Goal: Communication & Community: Answer question/provide support

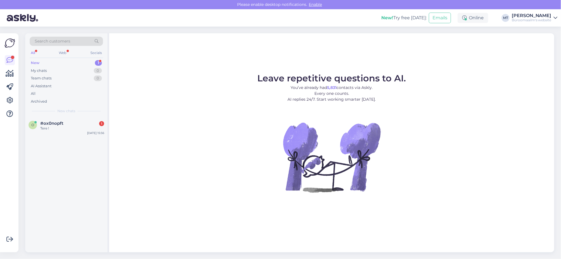
click at [33, 61] on div "New" at bounding box center [35, 63] width 9 height 6
click at [46, 121] on span "#ox0nopft" at bounding box center [51, 123] width 23 height 5
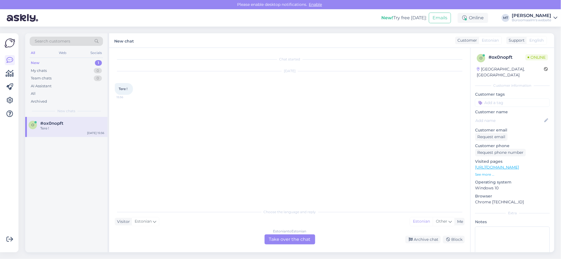
click at [295, 239] on div "Estonian to Estonian Take over the chat" at bounding box center [289, 239] width 51 height 10
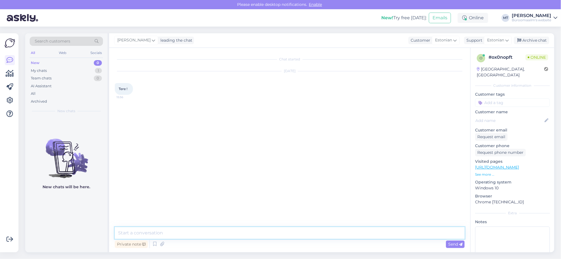
click at [208, 238] on textarea at bounding box center [290, 233] width 350 height 12
type textarea "Tere."
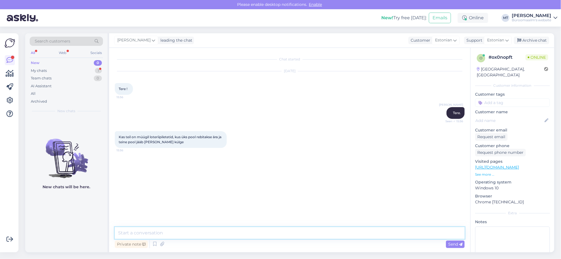
click at [158, 233] on textarea at bounding box center [290, 233] width 350 height 12
type textarea "Sellist toodet me ei paku."
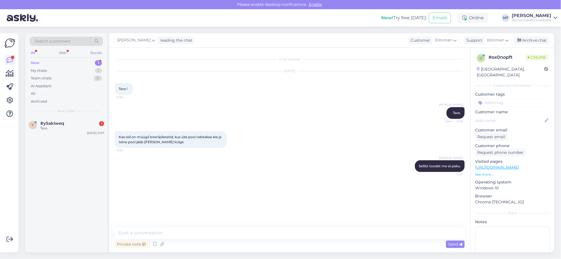
click at [36, 62] on div "New" at bounding box center [35, 63] width 9 height 6
click at [42, 121] on span "#y5akiweq" at bounding box center [52, 123] width 24 height 5
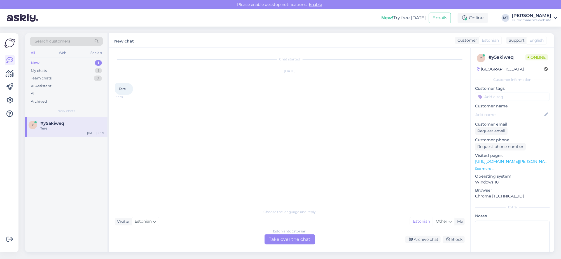
click at [299, 237] on div "Estonian to Estonian Take over the chat" at bounding box center [289, 239] width 51 height 10
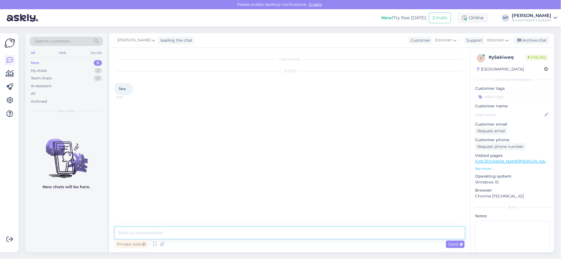
click at [158, 233] on textarea at bounding box center [290, 233] width 350 height 12
type textarea "t"
type textarea "Tere."
click at [38, 70] on div "My chats" at bounding box center [39, 71] width 16 height 6
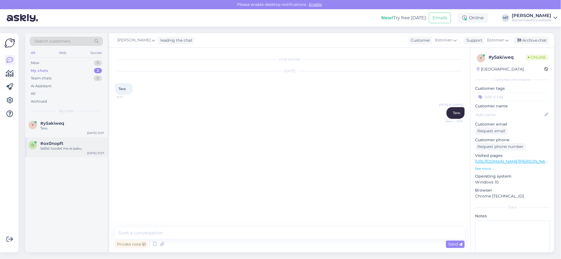
click at [51, 149] on div "Sellist toodet me ei paku." at bounding box center [72, 148] width 64 height 5
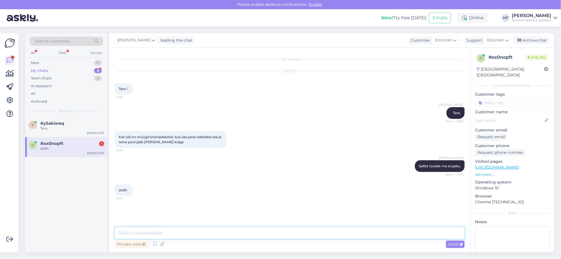
click at [142, 233] on textarea at bounding box center [290, 233] width 350 height 12
type textarea "Aitäh."
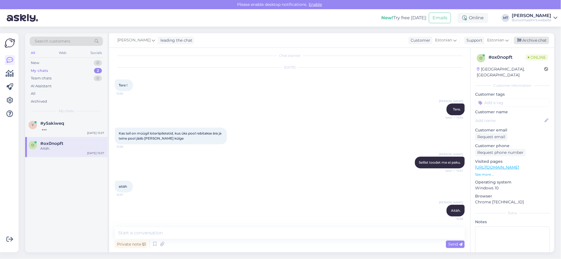
click at [528, 39] on div "Archive chat" at bounding box center [531, 41] width 35 height 8
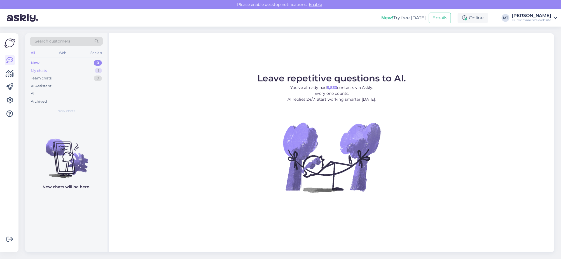
click at [35, 70] on div "My chats" at bounding box center [39, 71] width 16 height 6
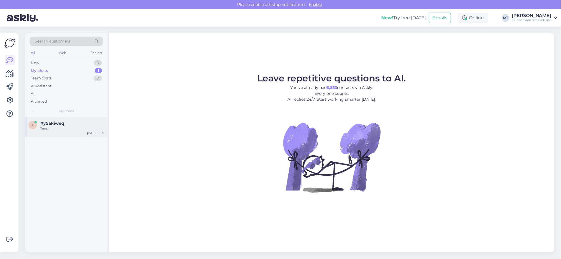
click at [45, 121] on span "#y5akiweq" at bounding box center [52, 123] width 24 height 5
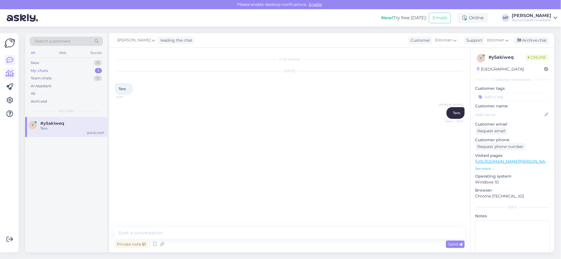
click at [14, 73] on link at bounding box center [10, 74] width 10 height 10
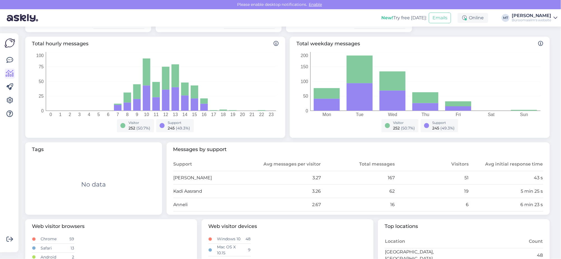
scroll to position [70, 0]
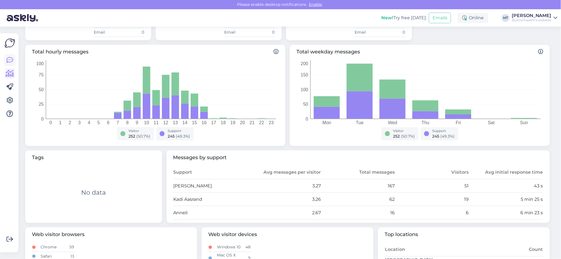
click at [12, 59] on icon at bounding box center [9, 60] width 7 height 7
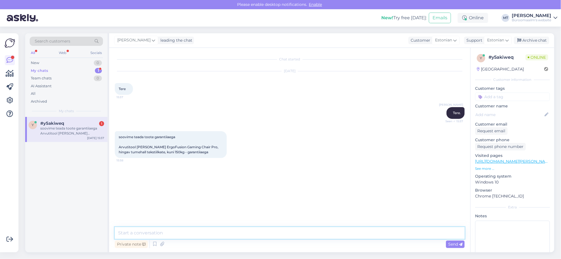
click at [175, 233] on textarea at bounding box center [290, 233] width 350 height 12
drag, startPoint x: 119, startPoint y: 146, endPoint x: 205, endPoint y: 153, distance: 87.0
click at [205, 153] on div "soovime teada toote garantiiaega Arvutitool Sandberg ErgoFusion Gaming Chair Pr…" at bounding box center [171, 144] width 112 height 27
click at [205, 156] on div "soovime teada toote garantiiaega Arvutitool Sandberg ErgoFusion Gaming Chair Pr…" at bounding box center [171, 144] width 112 height 27
drag, startPoint x: 119, startPoint y: 145, endPoint x: 204, endPoint y: 145, distance: 85.6
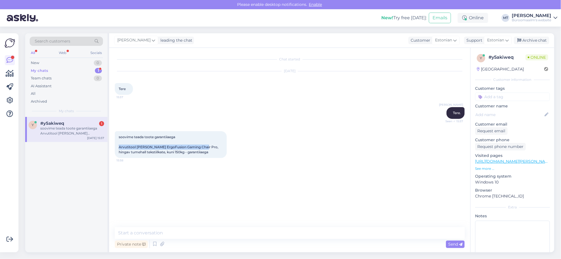
click at [204, 145] on span "soovime teada toote garantiiaega Arvutitool [PERSON_NAME] ErgoFusion Gaming Cha…" at bounding box center [169, 144] width 100 height 19
copy span "Arvutitool Sandberg ErgoFusion Gaming Chair Pro"
click at [146, 230] on textarea at bounding box center [290, 233] width 350 height 12
type textarea "A"
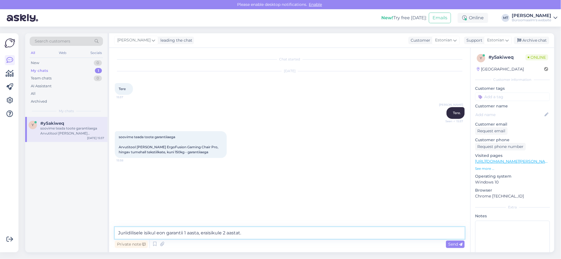
click at [157, 233] on textarea "Juriidilisele isikul eon garantii 1 aasta, eraisikule 2 aastat." at bounding box center [290, 233] width 350 height 12
click at [157, 233] on textarea "Juriidilisele isikuleon garantii 1 aasta, eraisikule 2 aastat." at bounding box center [290, 233] width 350 height 12
type textarea "Juriidilisele isikule on garantii 1 aasta, eraisikule 2 aastat."
click at [458, 242] on span "Send" at bounding box center [455, 244] width 14 height 5
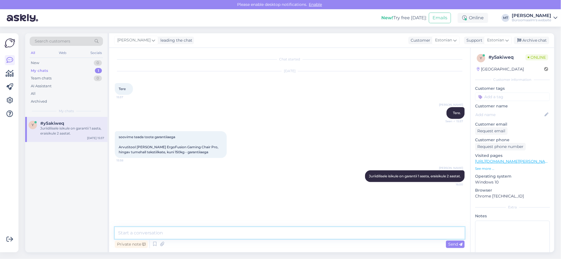
click at [155, 231] on textarea at bounding box center [290, 233] width 350 height 12
type textarea "Uurin veel meie ostujuhilt üle ja annan teada, läheb aega natuke."
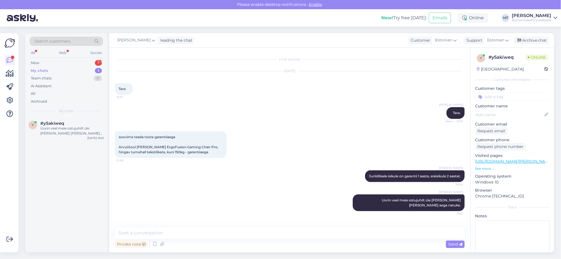
click at [40, 72] on div "My chats" at bounding box center [39, 71] width 17 height 6
click at [54, 128] on div "Uurin veel meie ostujuhilt üle ja annan teada, läheb aega natuke." at bounding box center [72, 131] width 64 height 10
drag, startPoint x: 37, startPoint y: 62, endPoint x: 36, endPoint y: 81, distance: 18.2
click at [37, 62] on div "New" at bounding box center [35, 63] width 8 height 6
click at [52, 128] on div "Tere. Otsin kontorisse omale riidekappi. Mis variandid on?" at bounding box center [72, 131] width 64 height 10
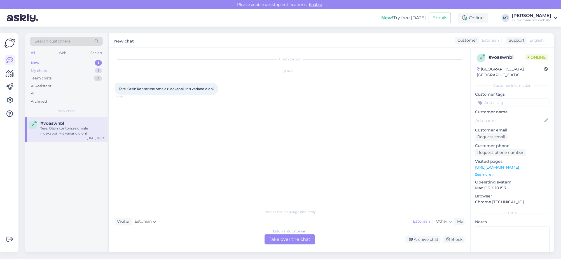
click at [35, 70] on div "My chats" at bounding box center [39, 71] width 16 height 6
click at [58, 130] on div "Uurin veel meie ostujuhilt üle ja annan teada, läheb aega natuke." at bounding box center [72, 131] width 64 height 10
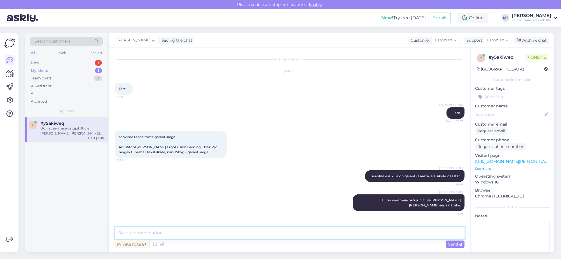
click at [190, 236] on textarea at bounding box center [290, 233] width 350 height 12
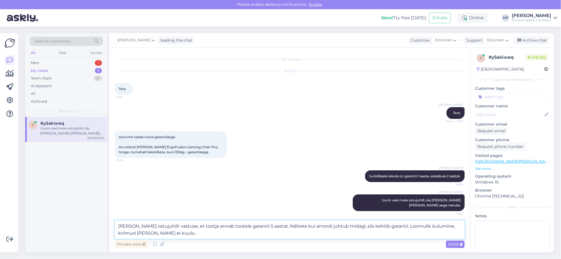
click at [303, 226] on textarea "Sain ostujuhilt vastuse, et tootja annab tootele garantii 5 aastat. Näiteks kui…" at bounding box center [290, 229] width 350 height 18
type textarea "Sain ostujuhilt vastuse, et tootja annab tootele garantii 5 aastat. Näiteks kui…"
click at [167, 238] on textarea "Sain ostujuhilt vastuse, et tootja annab tootele garantii 5 aastat. Näiteks kui…" at bounding box center [290, 229] width 350 height 18
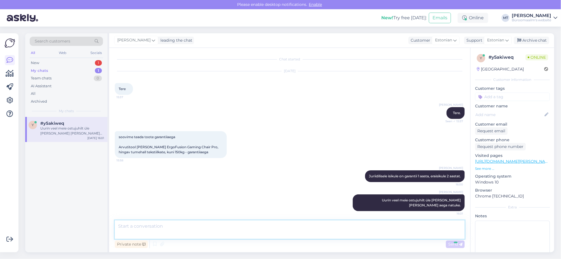
scroll to position [29, 0]
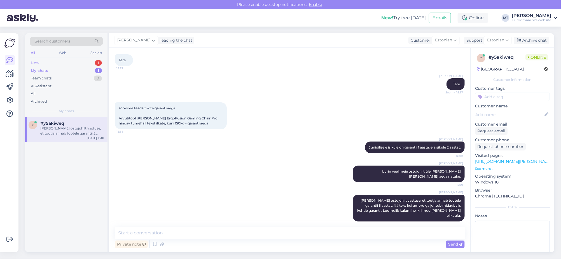
click at [33, 63] on div "New" at bounding box center [35, 63] width 8 height 6
click at [50, 122] on span "#voaswnbl" at bounding box center [52, 123] width 24 height 5
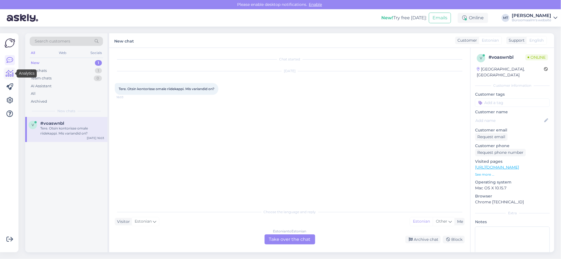
click at [9, 74] on icon at bounding box center [10, 73] width 8 height 7
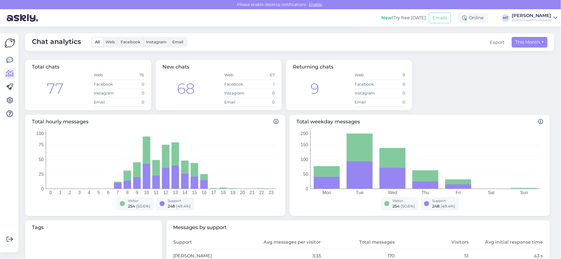
click at [11, 71] on icon at bounding box center [10, 73] width 8 height 7
click at [9, 60] on icon at bounding box center [9, 60] width 7 height 7
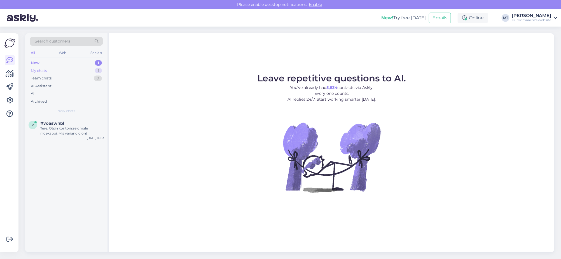
click at [36, 69] on div "My chats" at bounding box center [39, 71] width 16 height 6
click at [52, 127] on div "[PERSON_NAME] ostujuhilt vastuse, et tootja annab tootele garantii 5 aastat. Nä…" at bounding box center [72, 131] width 64 height 10
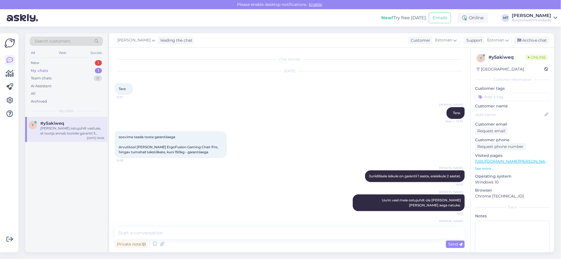
scroll to position [29, 0]
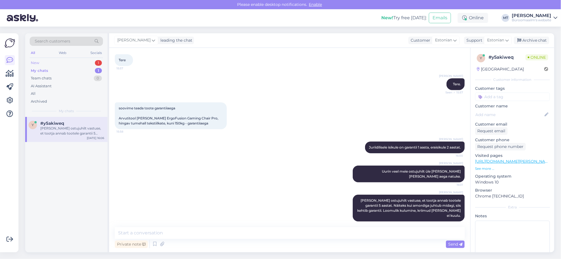
click at [39, 63] on div "New 1" at bounding box center [66, 63] width 73 height 8
click at [50, 123] on span "#voaswnbl" at bounding box center [52, 123] width 24 height 5
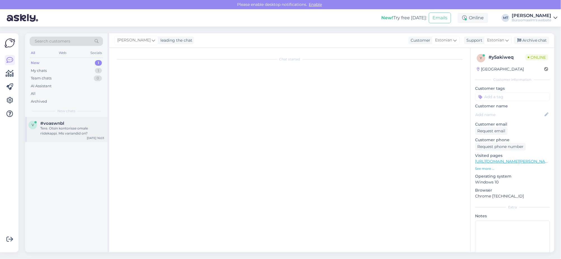
scroll to position [0, 0]
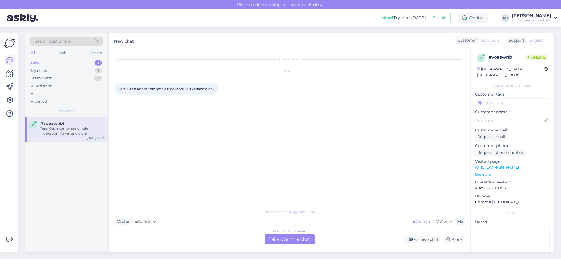
click at [288, 239] on div "Estonian to Estonian Take over the chat" at bounding box center [289, 239] width 51 height 10
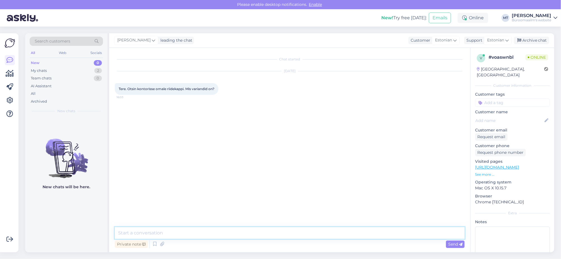
click at [150, 232] on textarea at bounding box center [290, 233] width 350 height 12
paste textarea "Kadri Karjatse Büroosisustuse tootejuht Mob: (+372) 5665 6119 Tel: (+372) 600 5…"
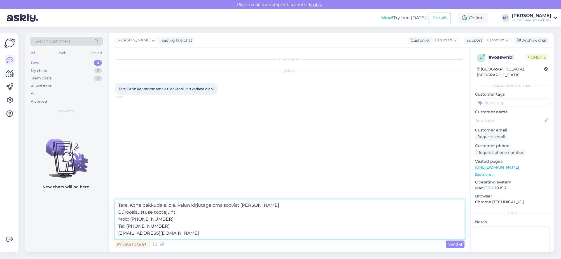
type textarea "Tere. Kohe pakkuda ei ole. Palun kirjutage oma soovist Kadri Karjatse Büroosisu…"
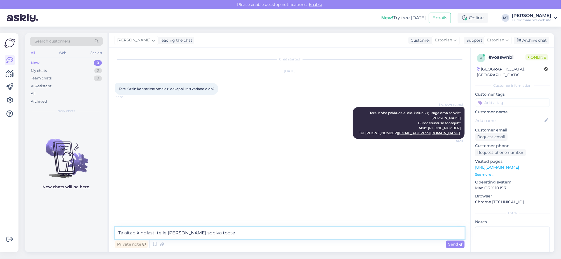
type textarea "Ta aitab kindlasti teile leida sobiva toote."
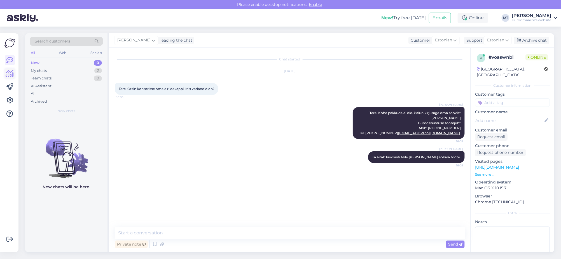
click at [11, 74] on icon at bounding box center [10, 73] width 8 height 7
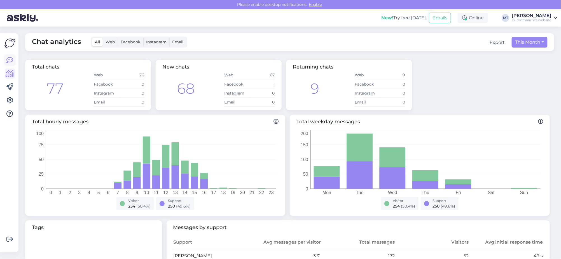
click at [11, 57] on icon at bounding box center [9, 60] width 7 height 7
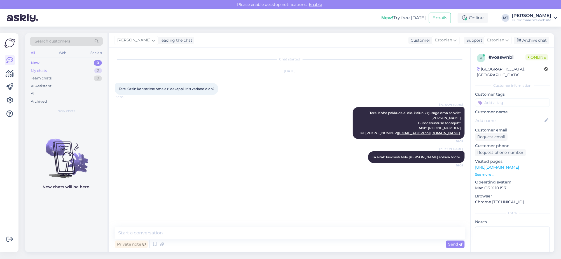
click at [42, 70] on div "My chats" at bounding box center [39, 71] width 16 height 6
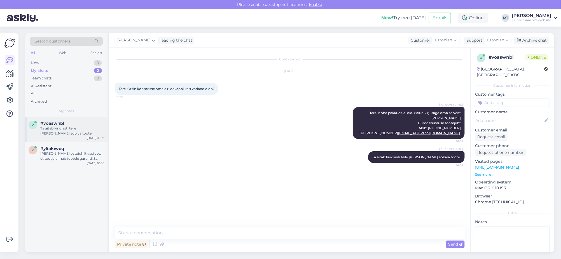
click at [41, 124] on span "#voaswnbl" at bounding box center [52, 123] width 24 height 5
click at [44, 150] on span "#y5akiweq" at bounding box center [52, 148] width 24 height 5
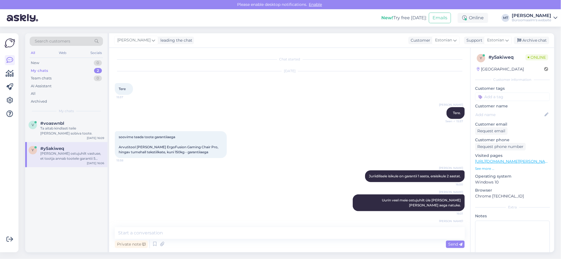
scroll to position [29, 0]
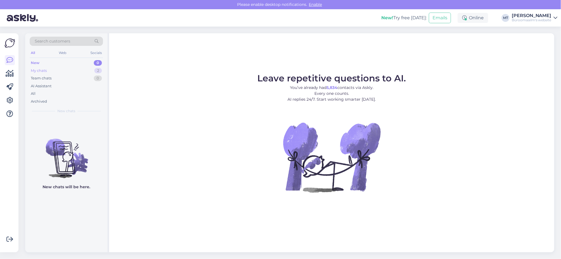
click at [36, 68] on div "My chats" at bounding box center [39, 71] width 16 height 6
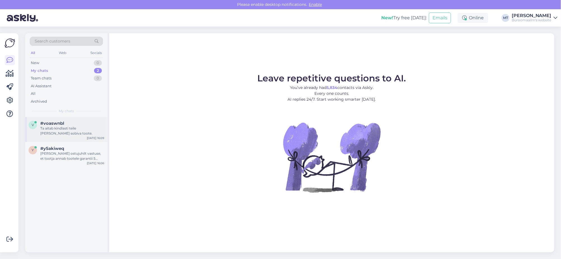
click at [72, 121] on div "#voaswnbl" at bounding box center [72, 123] width 64 height 5
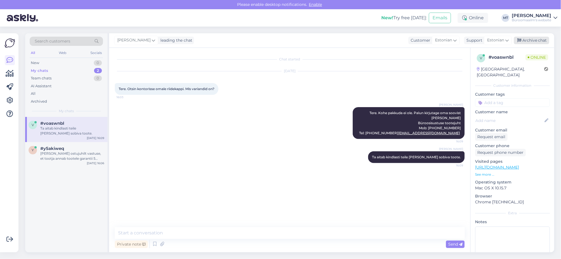
click at [542, 39] on div "Archive chat" at bounding box center [531, 41] width 35 height 8
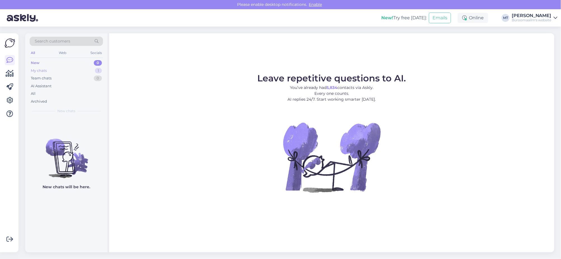
click at [39, 68] on div "My chats" at bounding box center [39, 71] width 16 height 6
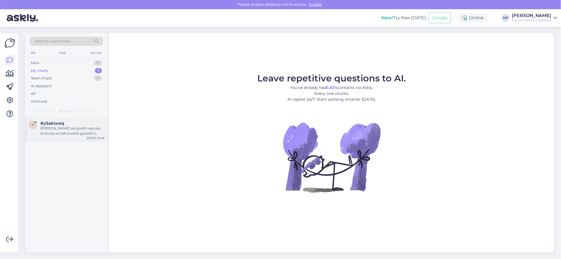
click at [62, 131] on div "[PERSON_NAME] ostujuhilt vastuse, et tootja annab tootele garantii 5 aastat. Nä…" at bounding box center [72, 131] width 64 height 10
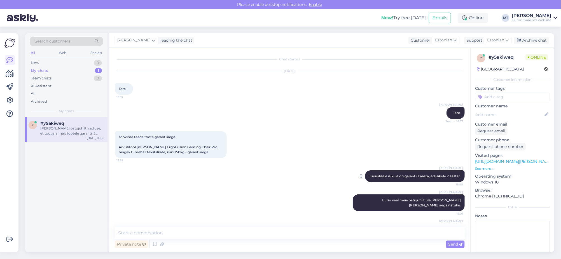
scroll to position [29, 0]
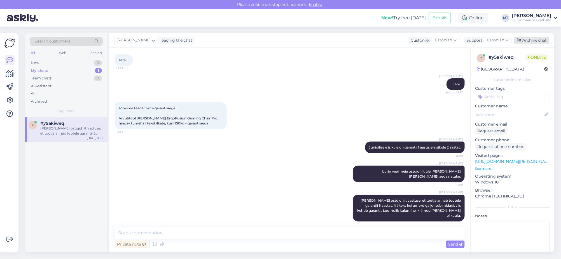
click at [529, 41] on div "Archive chat" at bounding box center [531, 41] width 35 height 8
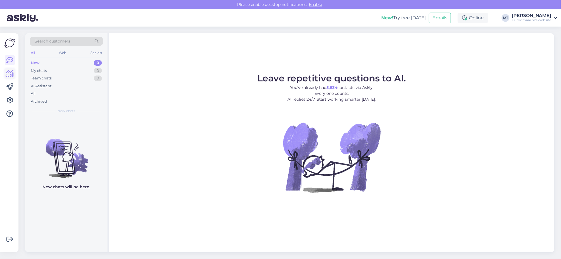
click at [11, 73] on icon at bounding box center [10, 73] width 8 height 7
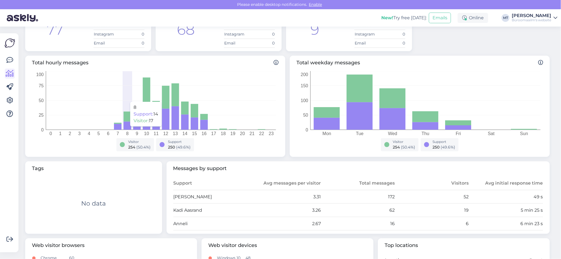
scroll to position [70, 0]
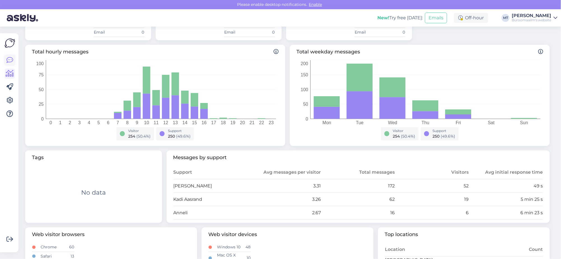
click at [10, 62] on icon at bounding box center [9, 60] width 7 height 7
